Goal: Transaction & Acquisition: Purchase product/service

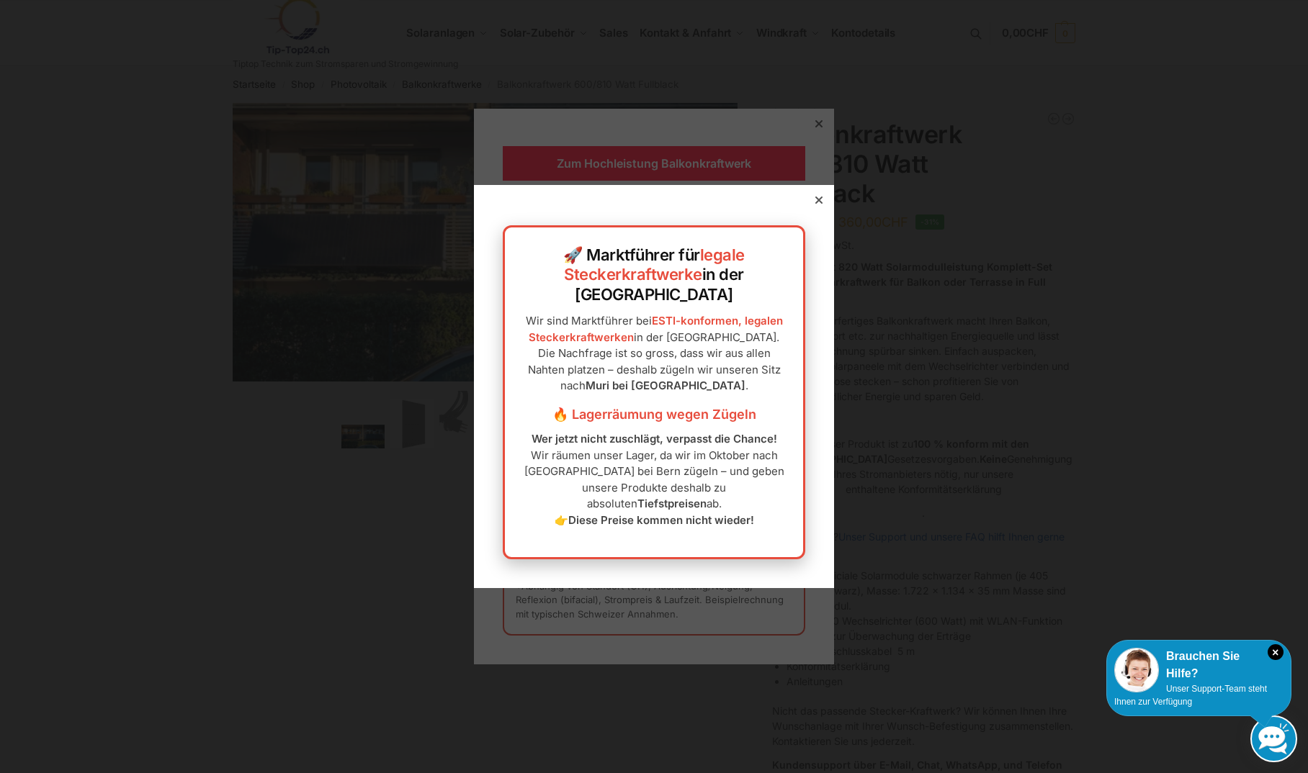
click at [815, 204] on icon at bounding box center [818, 200] width 7 height 7
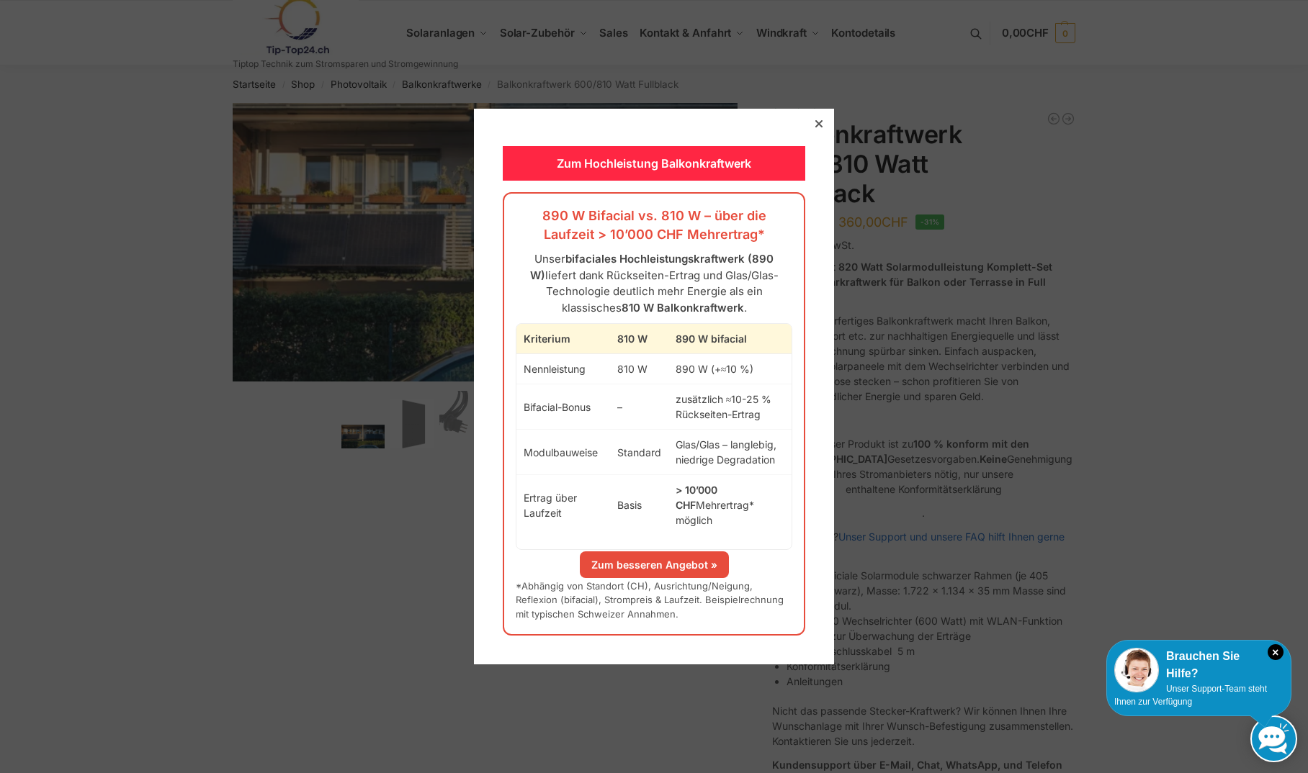
click at [812, 130] on div at bounding box center [818, 123] width 13 height 13
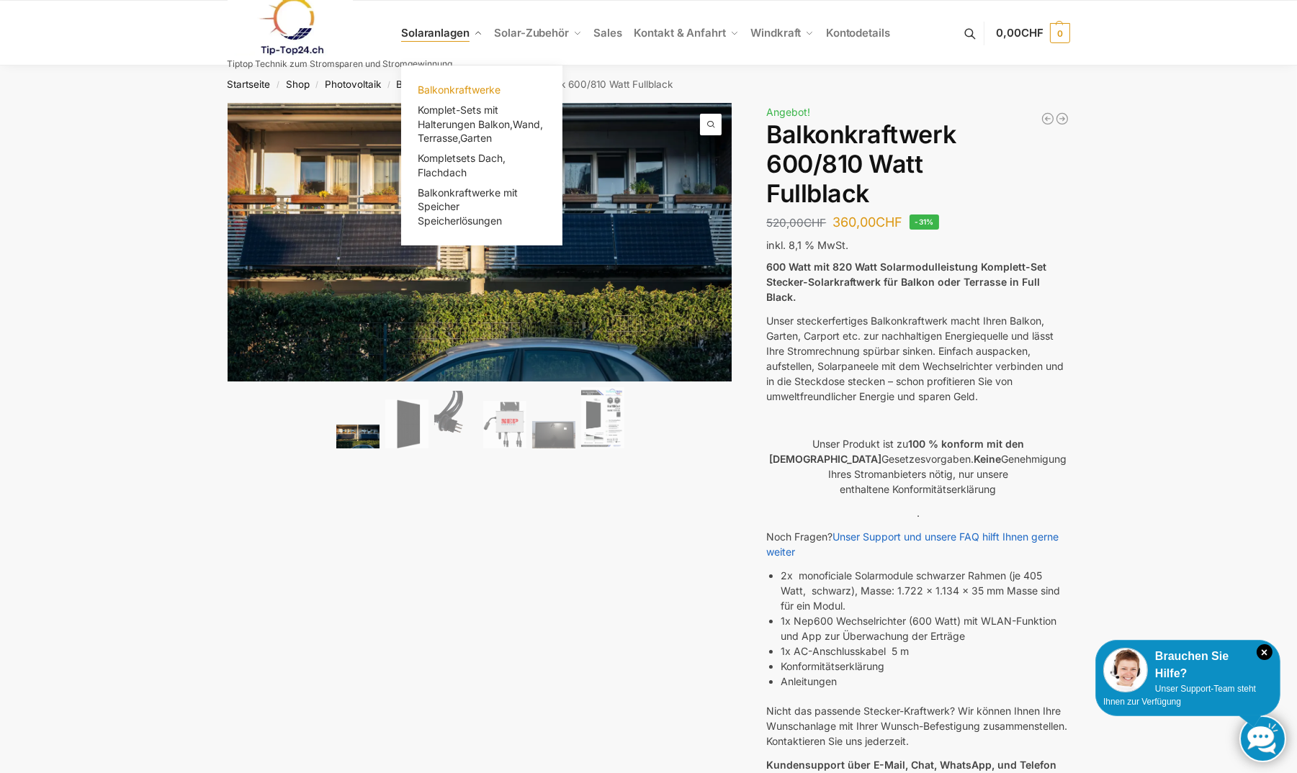
click at [456, 90] on span "Balkonkraftwerke" at bounding box center [459, 90] width 83 height 12
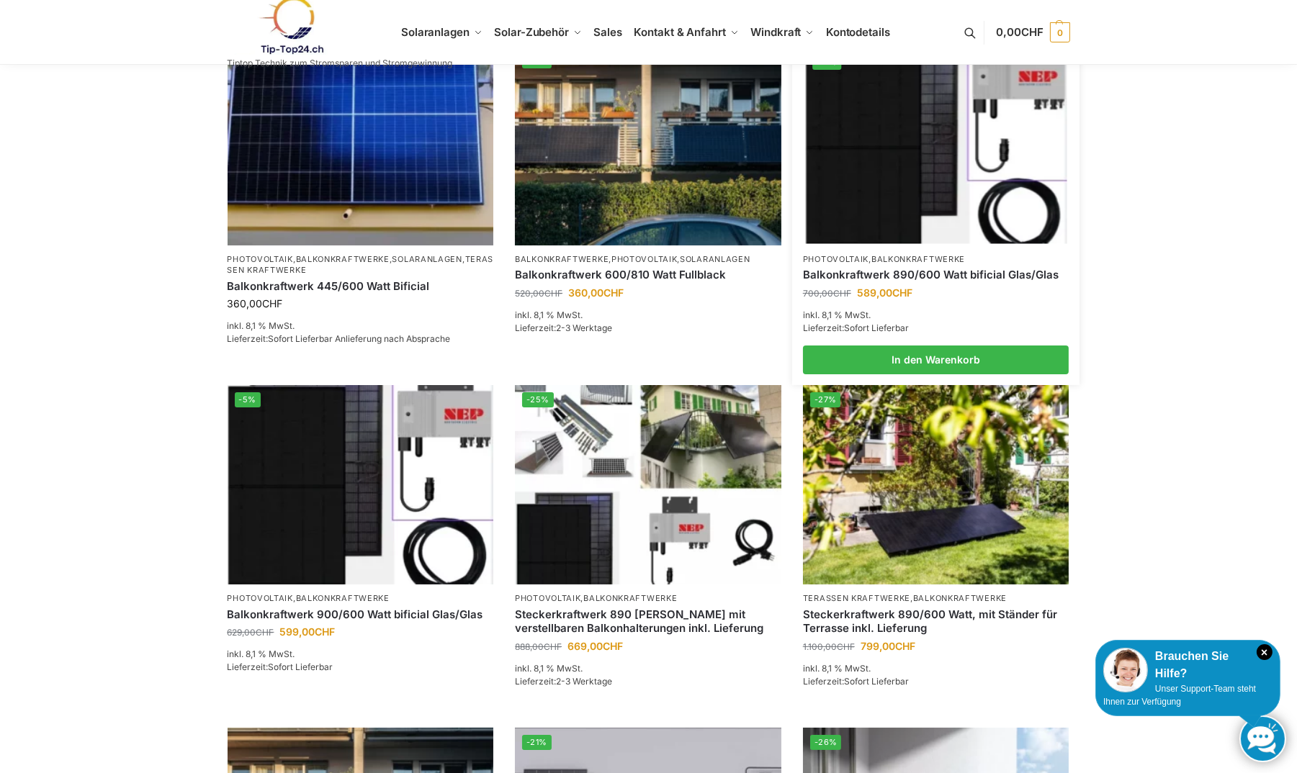
scroll to position [288, 0]
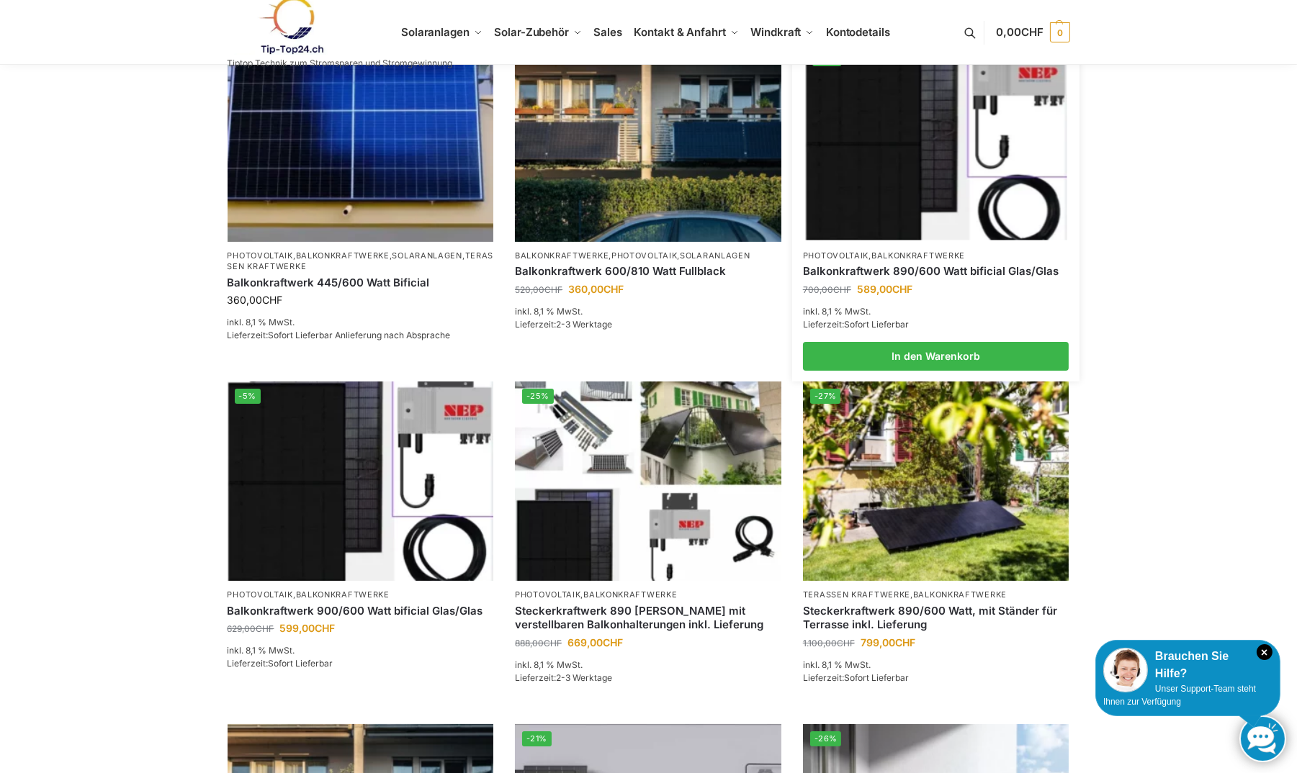
click at [919, 267] on link "Balkonkraftwerk 890/600 Watt bificial Glas/Glas" at bounding box center [936, 271] width 266 height 14
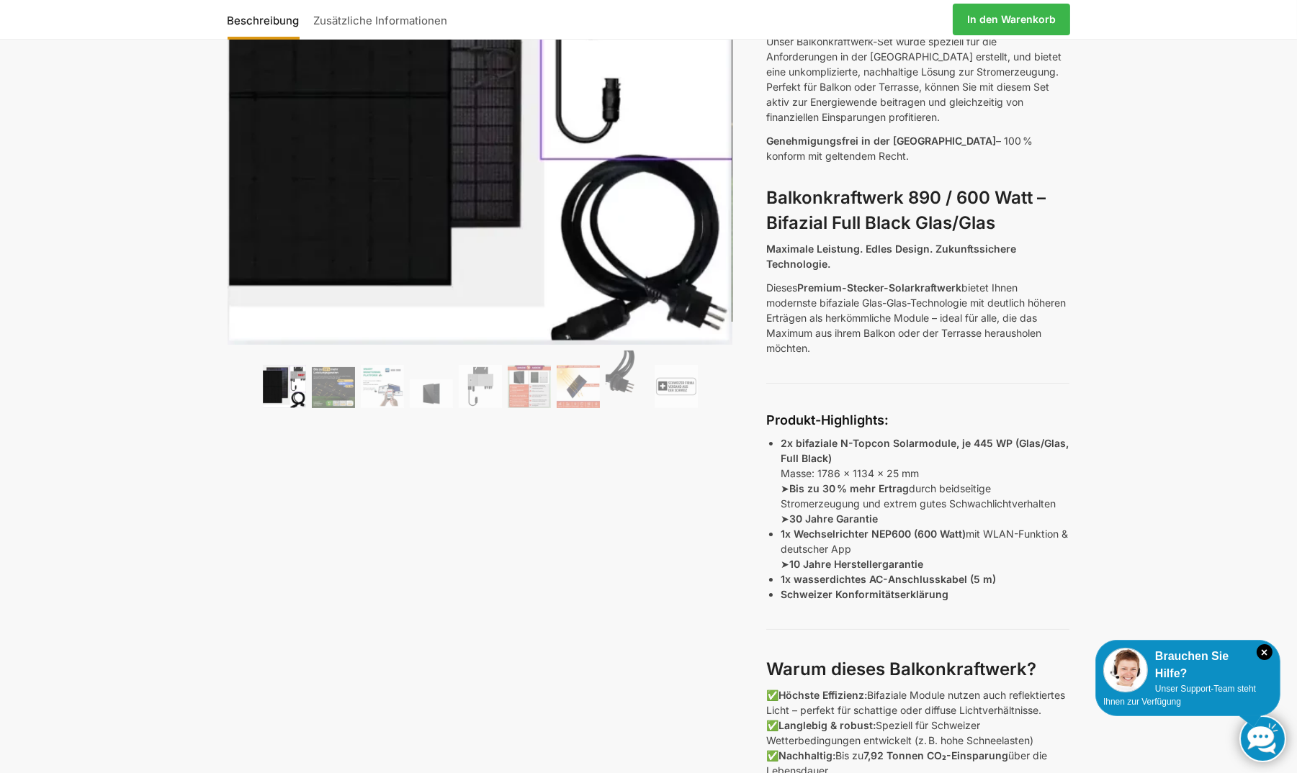
scroll to position [185, 0]
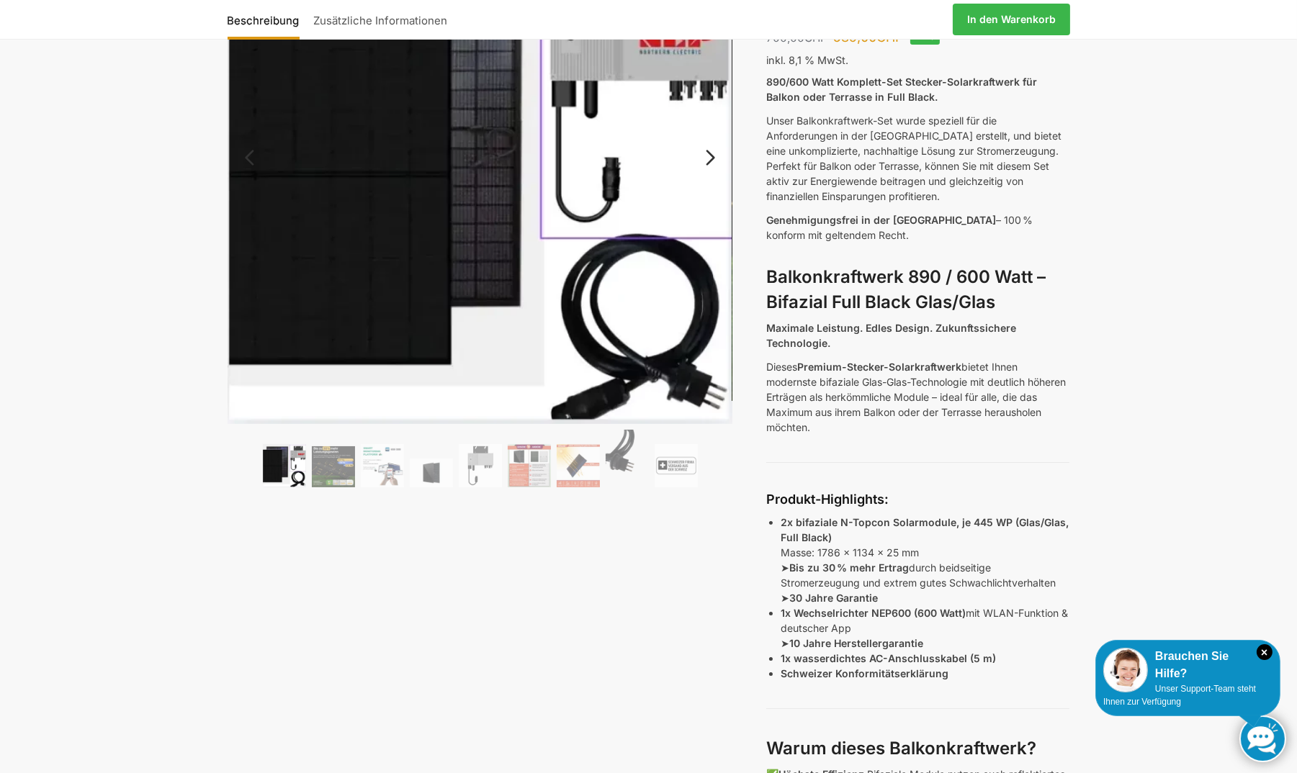
click at [709, 158] on link "Next" at bounding box center [708, 165] width 48 height 14
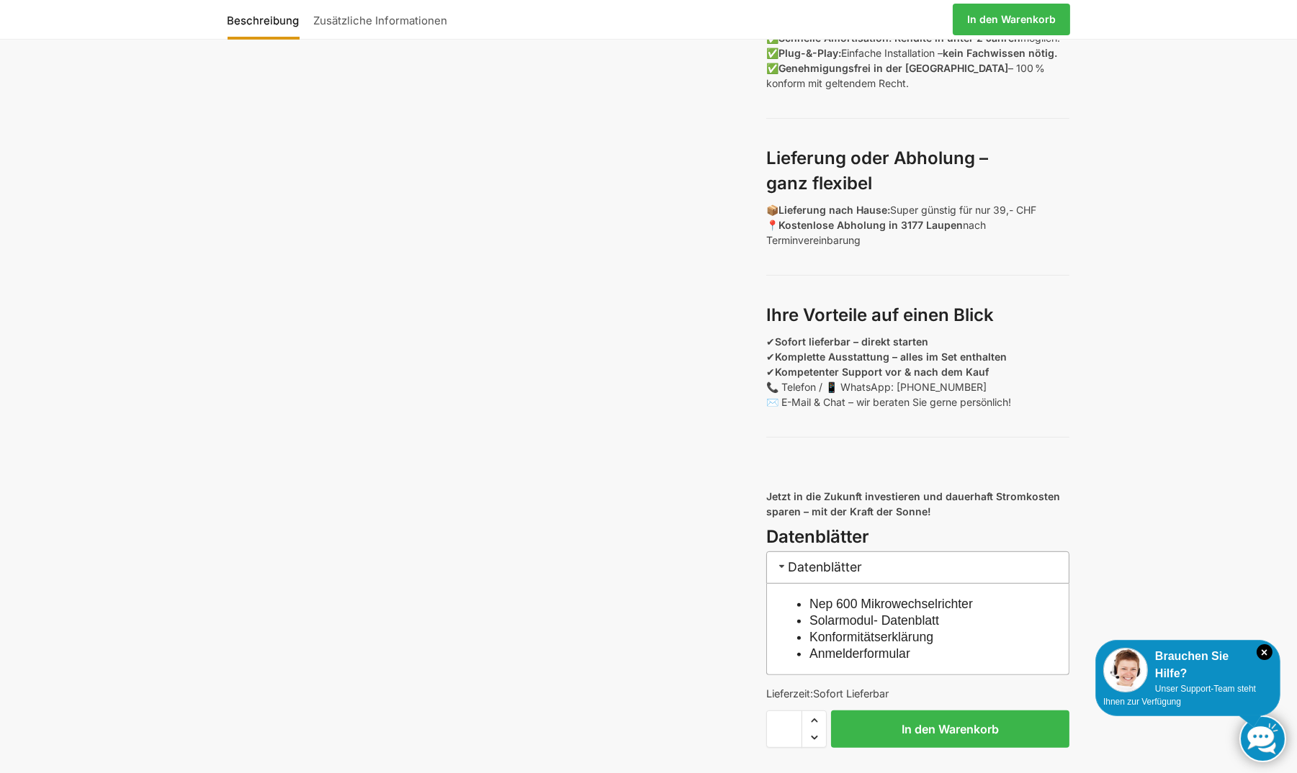
scroll to position [864, 0]
